Goal: Check status: Check status

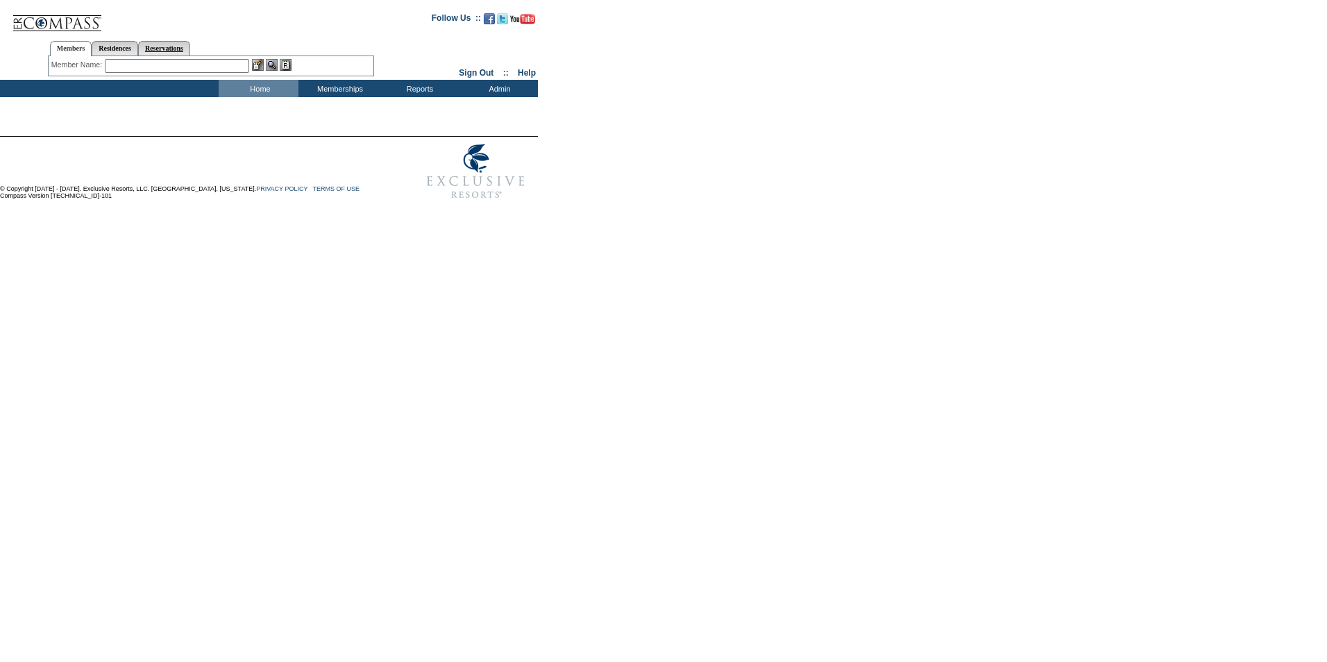
click at [181, 46] on link "Reservations" at bounding box center [164, 48] width 52 height 15
click at [120, 67] on input "text" at bounding box center [131, 66] width 61 height 14
paste input "1779373"
type input "1779373"
click at [176, 63] on img at bounding box center [171, 65] width 12 height 12
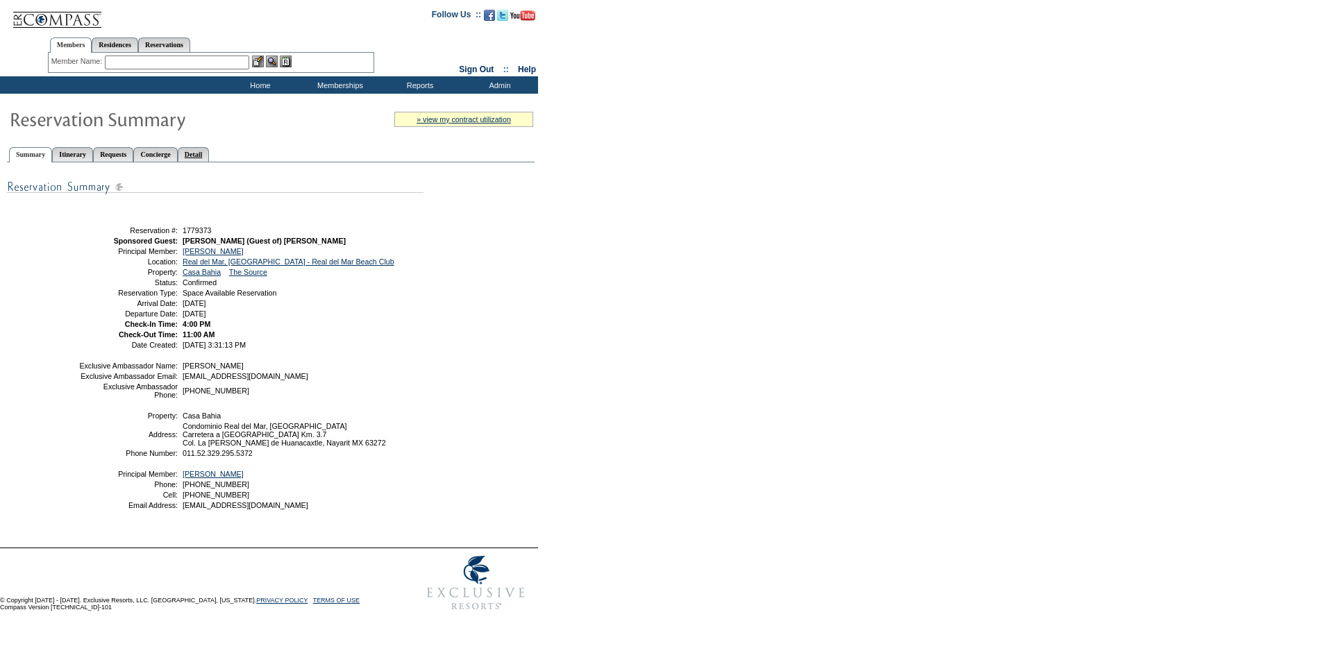
click at [210, 155] on link "Detail" at bounding box center [194, 154] width 32 height 15
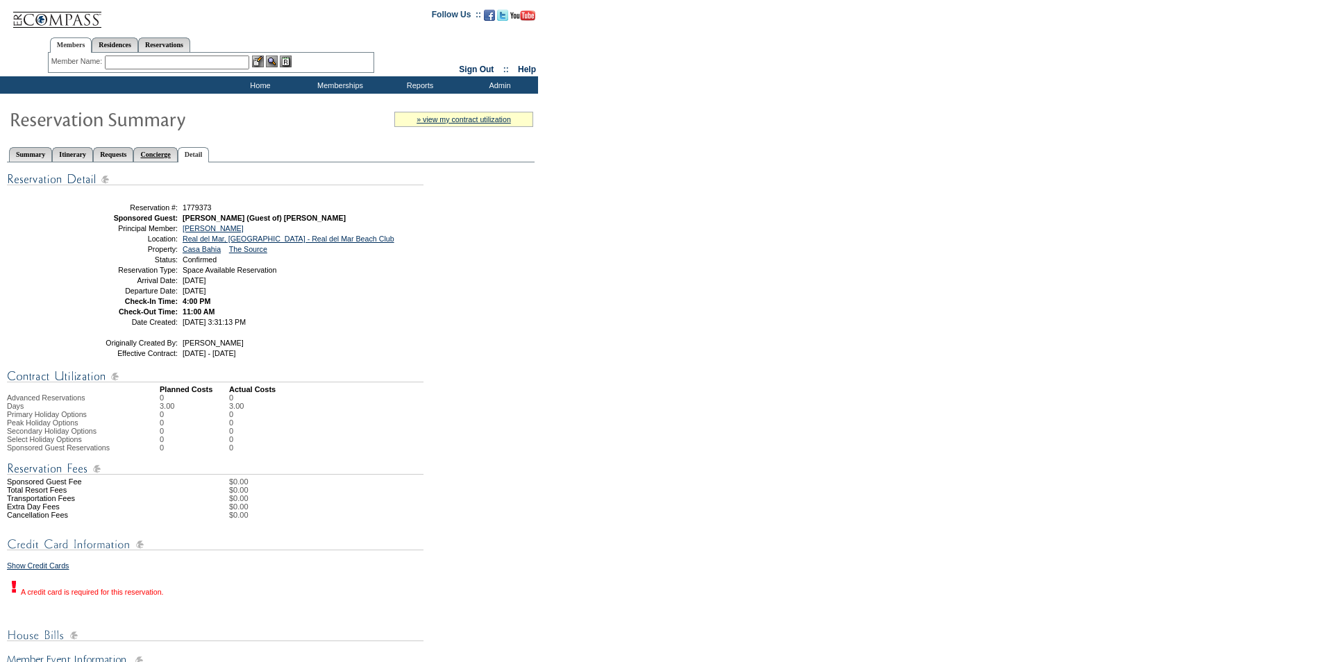
click at [169, 153] on link "Concierge" at bounding box center [155, 154] width 44 height 15
